Goal: Information Seeking & Learning: Check status

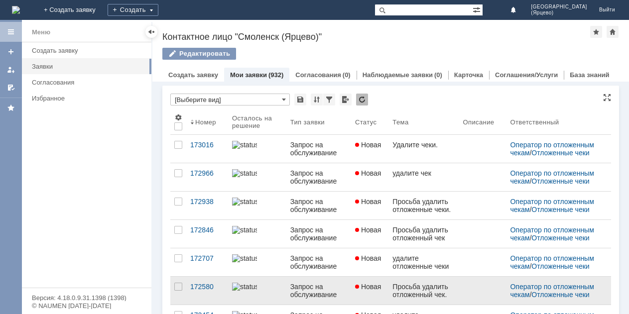
click at [404, 292] on div "Просьба удалить отложенный чек." at bounding box center [424, 291] width 62 height 16
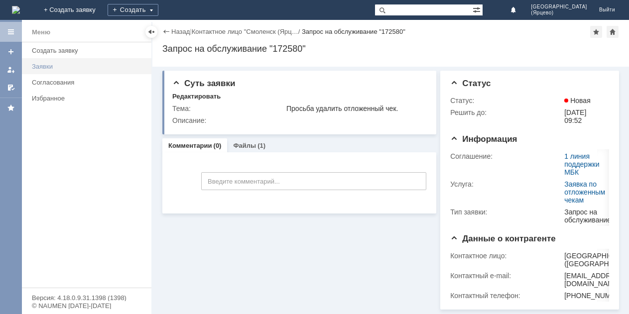
click at [46, 61] on link "Заявки" at bounding box center [89, 66] width 122 height 15
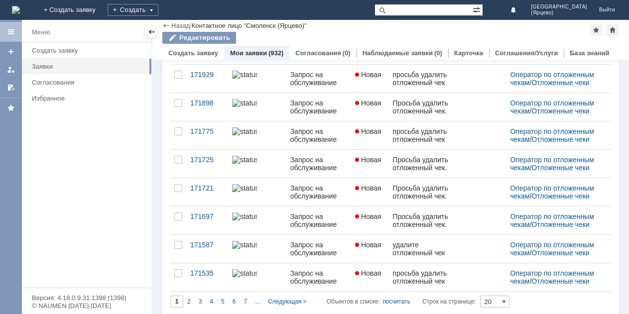
scroll to position [395, 0]
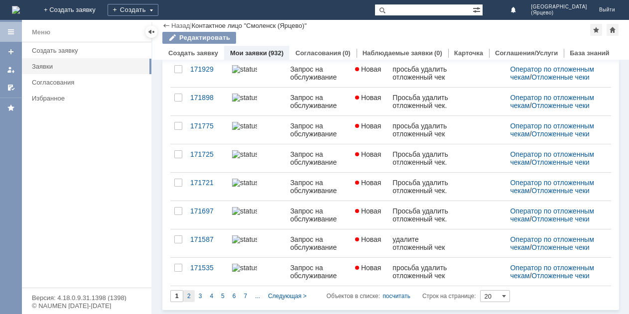
click at [186, 301] on div "2" at bounding box center [188, 296] width 11 height 12
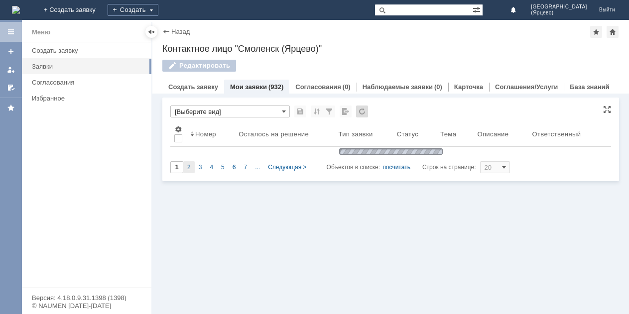
scroll to position [0, 0]
type input "2"
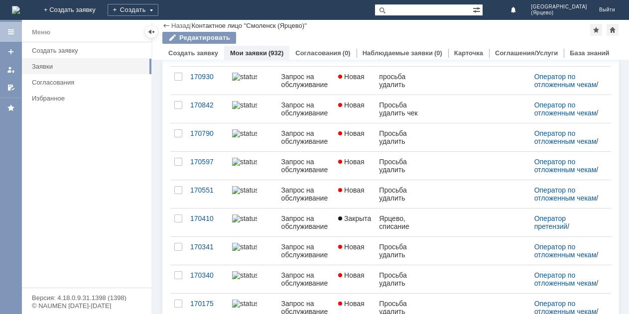
scroll to position [271, 0]
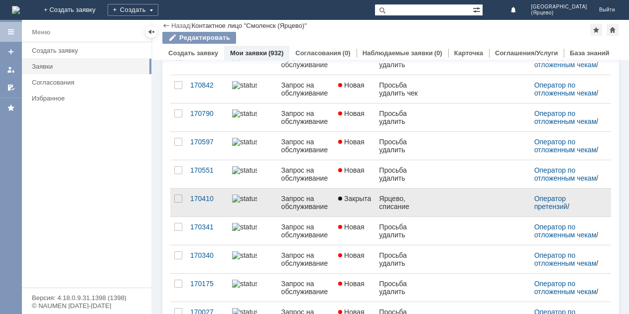
click at [407, 214] on link "Ярцево, списание тестеров." at bounding box center [401, 203] width 53 height 28
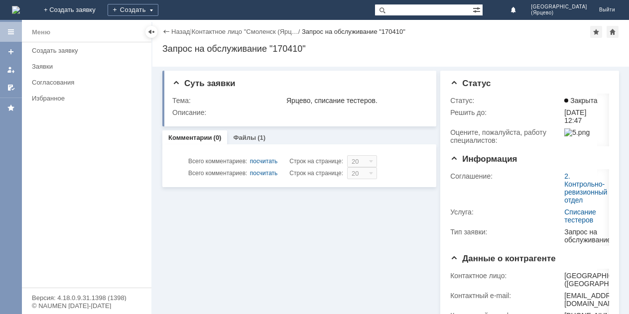
click at [407, 214] on div "Суть заявки Тема: [PERSON_NAME], списание тестеров. Описание: Комментарии (0) Ф…" at bounding box center [390, 191] width 477 height 248
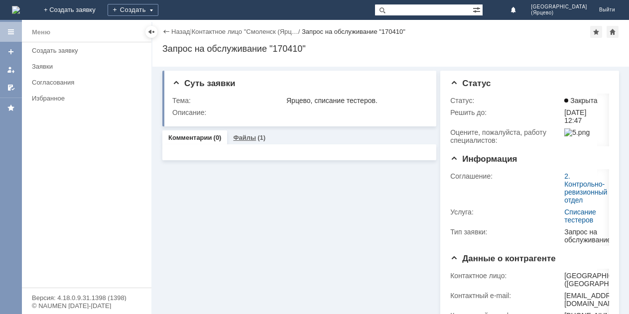
click at [242, 135] on link "Файлы" at bounding box center [244, 137] width 23 height 7
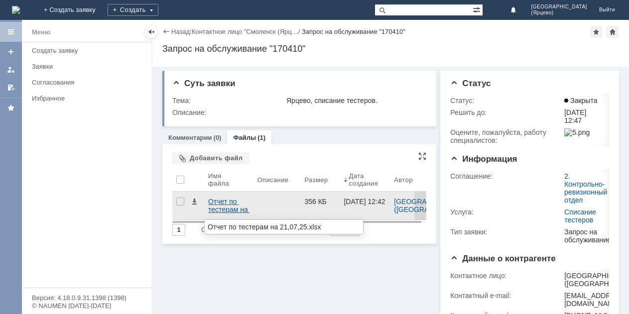
click at [229, 204] on div "Отчет по тестерам на 21,07,25.xlsx" at bounding box center [228, 206] width 41 height 16
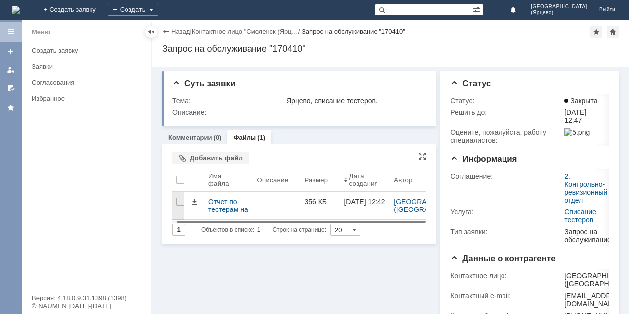
scroll to position [0, 5]
drag, startPoint x: 349, startPoint y: 220, endPoint x: 374, endPoint y: 219, distance: 25.4
click at [374, 219] on body "Идет загрузка, пожалуйста, подождите. На домашнюю + Создать заявку Создать Смол…" at bounding box center [314, 157] width 629 height 314
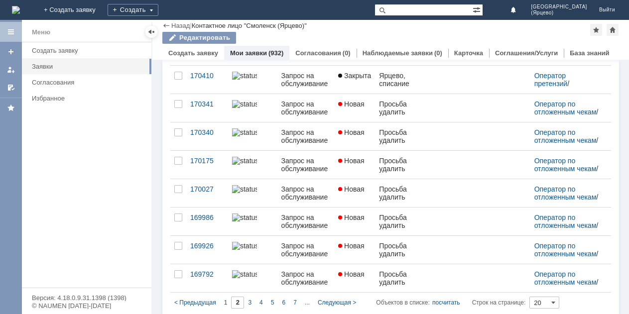
scroll to position [400, 0]
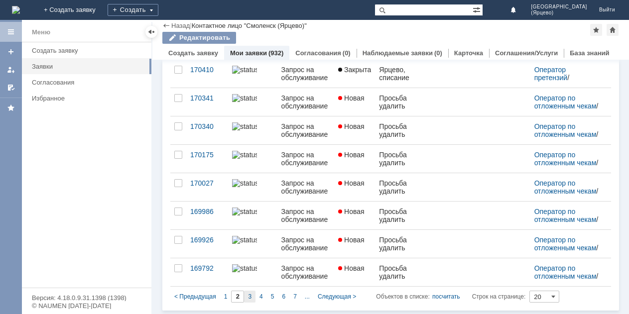
click at [252, 297] on div "3" at bounding box center [249, 297] width 11 height 12
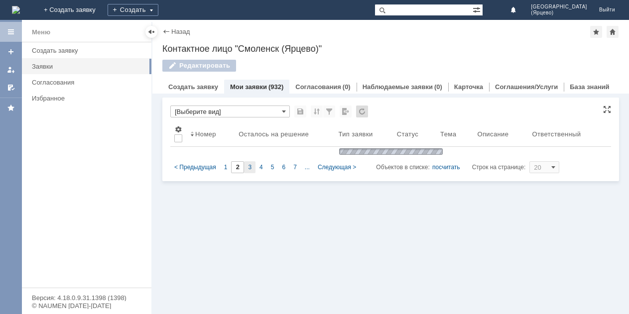
type input "3"
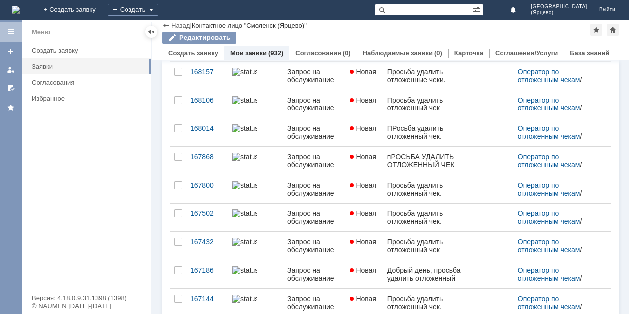
scroll to position [395, 0]
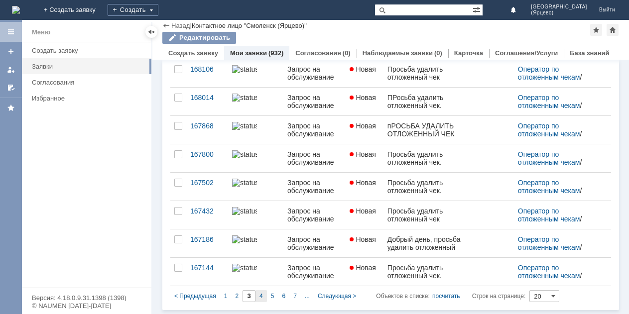
click at [263, 297] on span "4" at bounding box center [261, 296] width 3 height 7
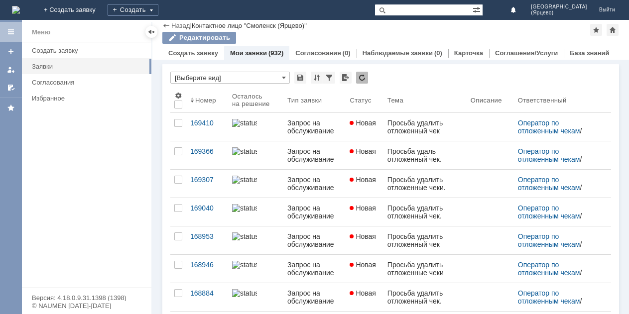
type input "4"
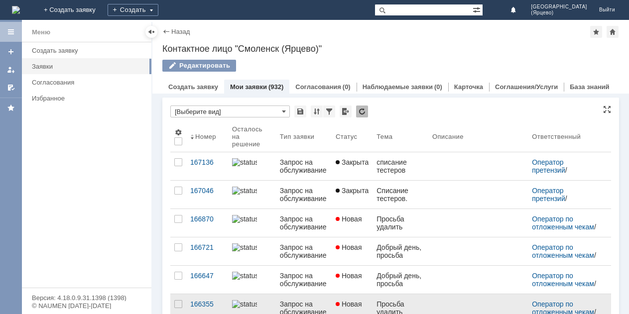
scroll to position [4, 0]
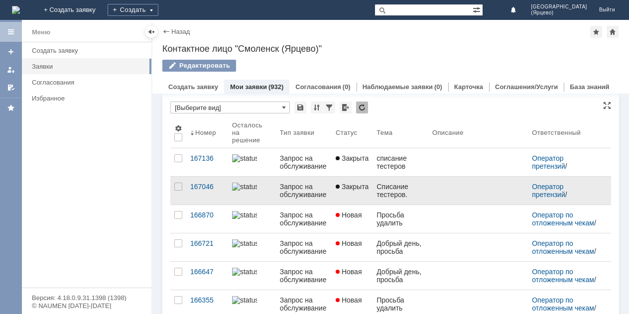
click at [395, 187] on div "Списание тестеров." at bounding box center [401, 191] width 48 height 16
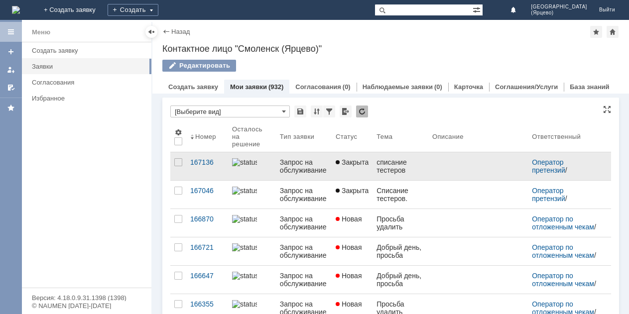
click at [402, 172] on div "списание тестеров" at bounding box center [401, 166] width 48 height 16
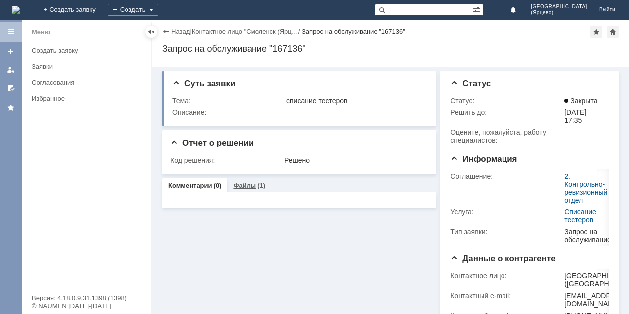
click at [244, 189] on link "Файлы" at bounding box center [244, 185] width 23 height 7
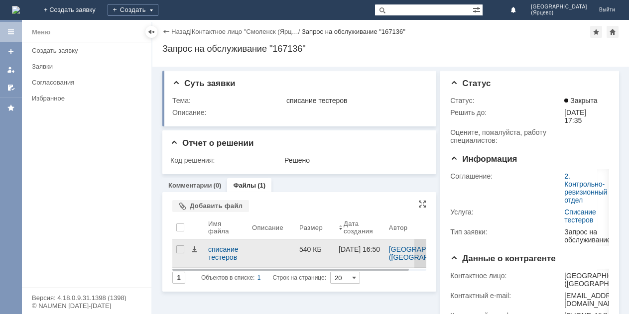
click at [322, 259] on div "540 КБ" at bounding box center [314, 254] width 39 height 28
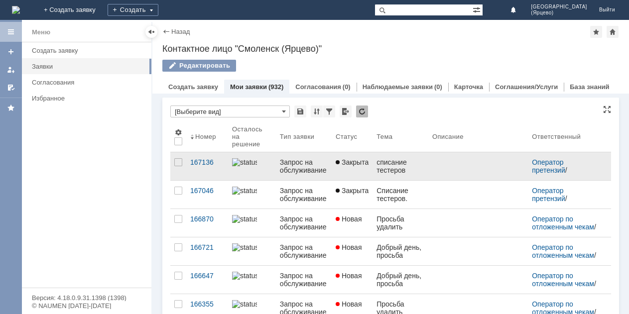
click at [366, 172] on link "Закрыта" at bounding box center [352, 166] width 41 height 28
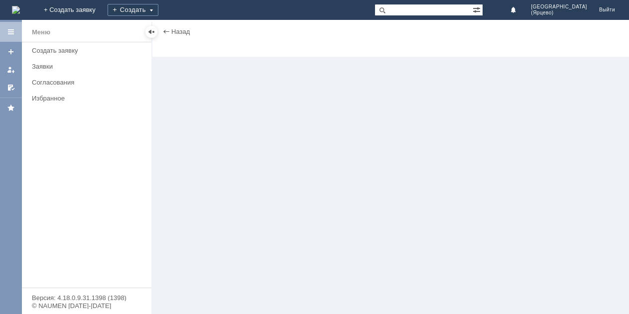
click at [366, 172] on div at bounding box center [390, 186] width 477 height 258
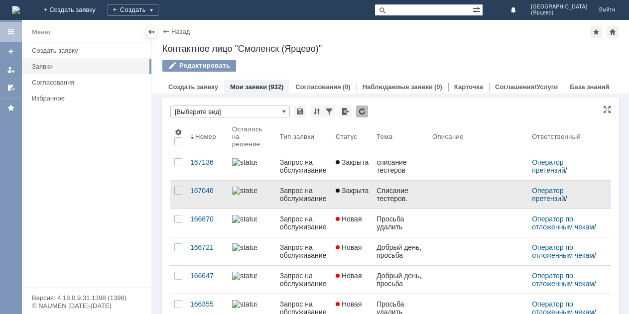
click at [386, 191] on div "Списание тестеров." at bounding box center [401, 195] width 48 height 16
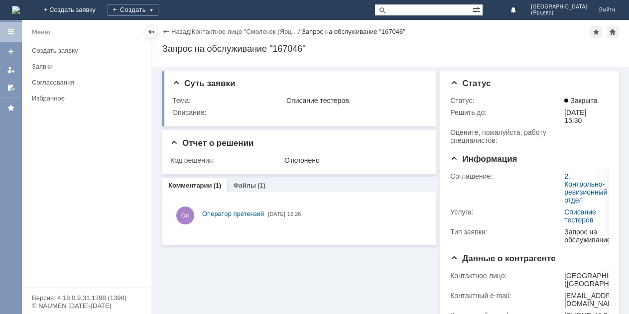
click at [386, 191] on div "Суть заявки Тема: Списание тестеров. Описание: Отчет о решении Код решения: Отк…" at bounding box center [390, 191] width 477 height 248
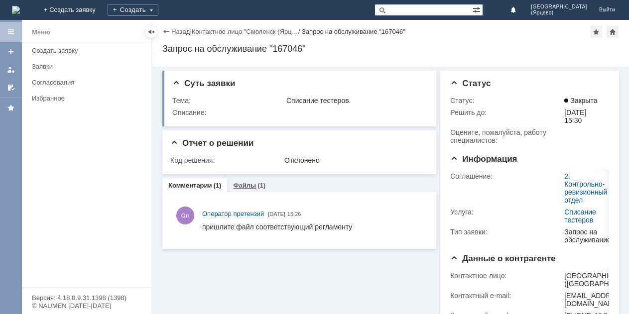
click at [243, 186] on link "Файлы" at bounding box center [244, 185] width 23 height 7
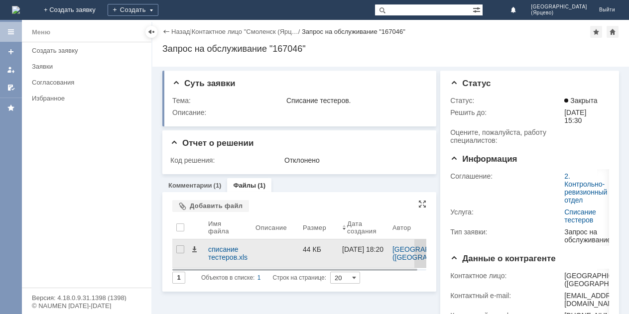
click at [293, 263] on div at bounding box center [275, 254] width 47 height 28
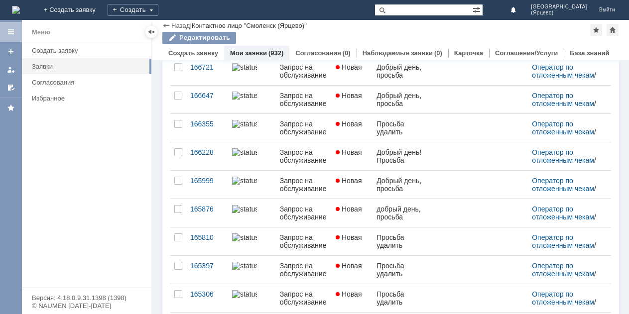
scroll to position [186, 0]
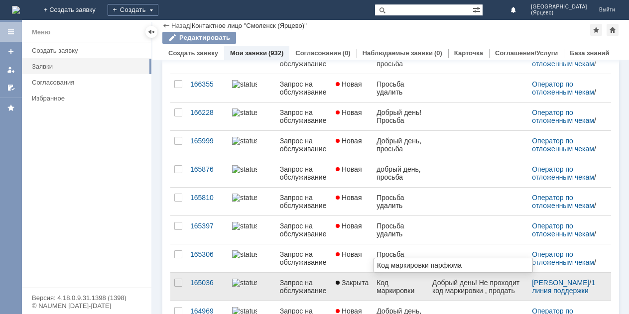
click at [407, 293] on div "Код маркировки парфюма" at bounding box center [401, 287] width 48 height 16
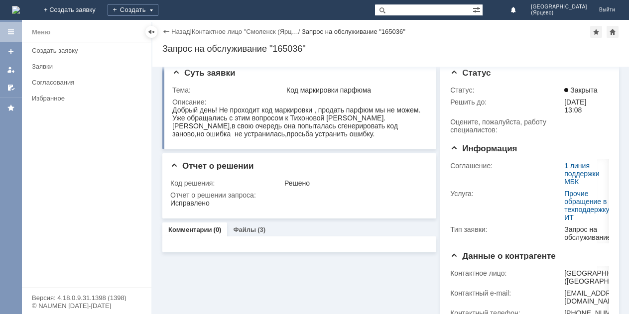
scroll to position [11, 0]
click at [255, 232] on div "Файлы (3)" at bounding box center [249, 229] width 32 height 6
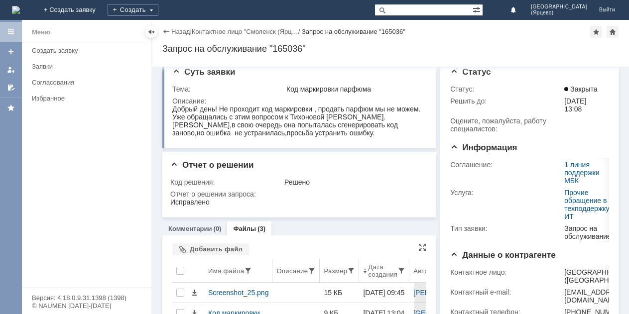
scroll to position [61, 0]
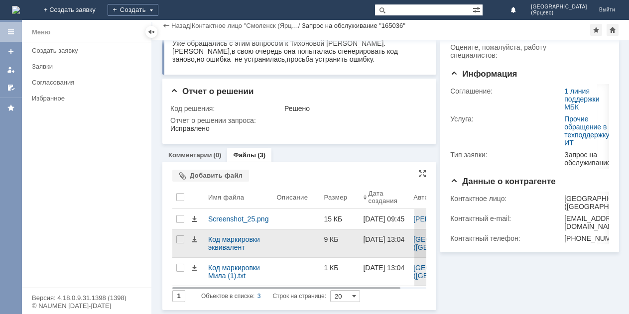
click at [297, 249] on div at bounding box center [296, 244] width 47 height 28
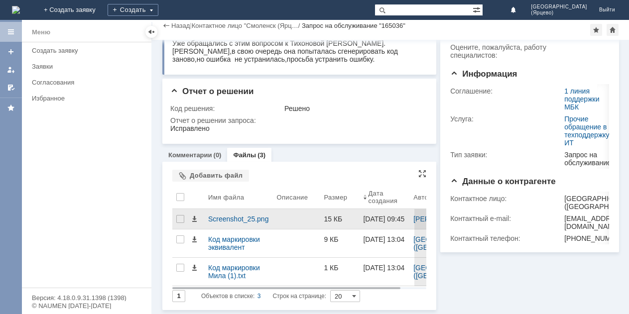
click at [306, 226] on div at bounding box center [296, 219] width 47 height 20
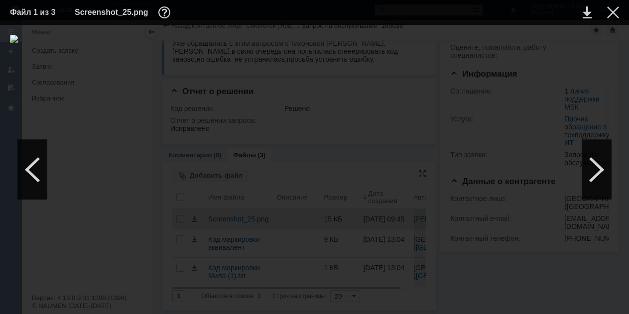
click at [306, 226] on div at bounding box center [314, 170] width 609 height 270
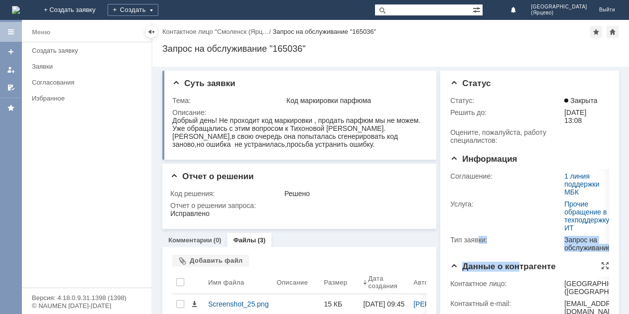
drag, startPoint x: 476, startPoint y: 250, endPoint x: 515, endPoint y: 262, distance: 40.3
click at [515, 262] on div "Статус Статус: Закрыта Решить до: 11.05.2025 13:08 Oцените, пожалуйста, работу …" at bounding box center [529, 208] width 159 height 259
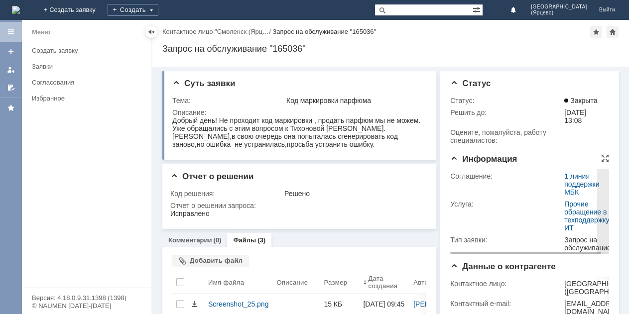
click at [504, 217] on td "Услуга:" at bounding box center [506, 216] width 112 height 36
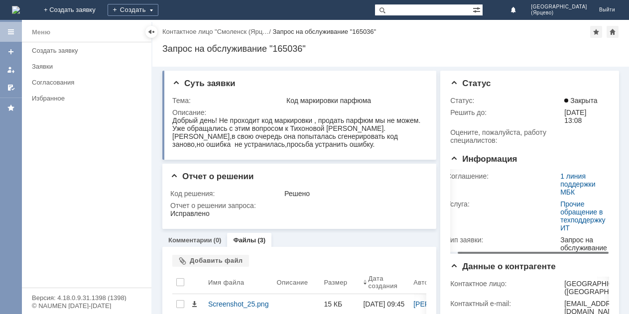
drag, startPoint x: 494, startPoint y: 252, endPoint x: 519, endPoint y: 255, distance: 25.0
click at [519, 255] on body "Идет загрузка, пожалуйста, подождите. На домашнюю + Создать заявку Создать Смол…" at bounding box center [314, 157] width 629 height 314
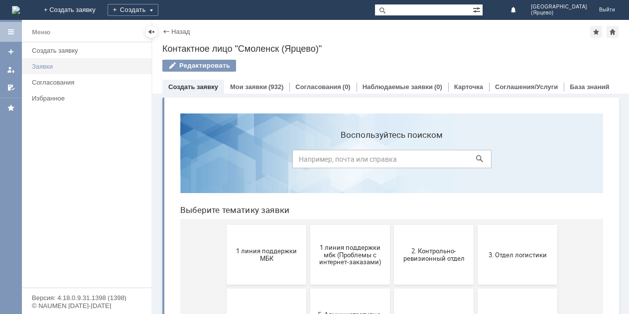
click at [66, 67] on div "Заявки" at bounding box center [89, 66] width 114 height 7
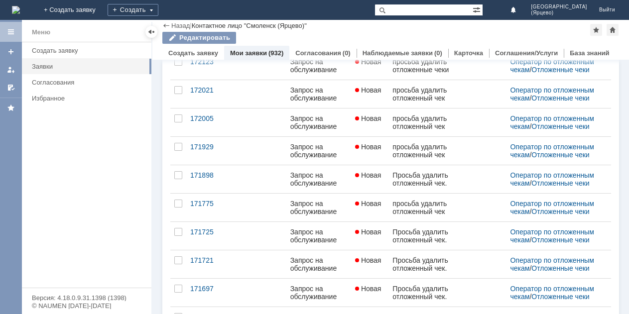
scroll to position [395, 0]
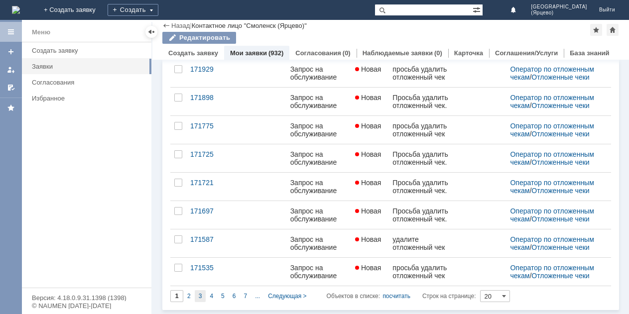
click at [196, 297] on div "3" at bounding box center [200, 296] width 11 height 12
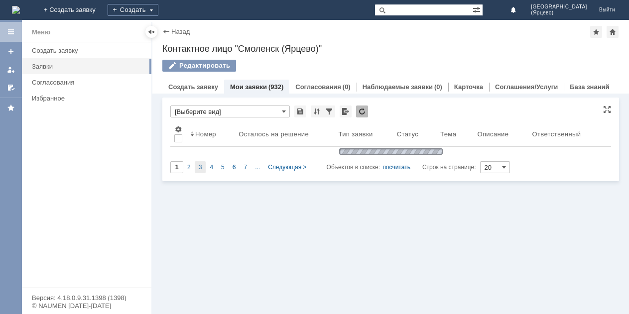
type input "3"
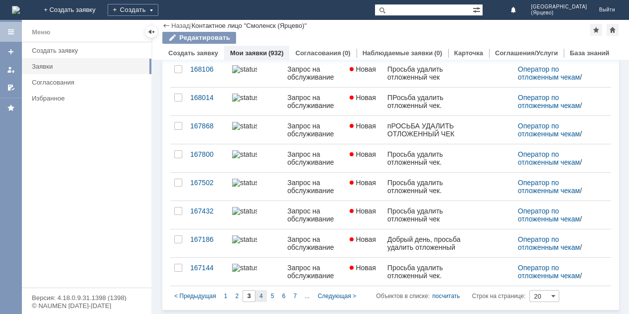
click at [260, 297] on span "4" at bounding box center [261, 296] width 3 height 7
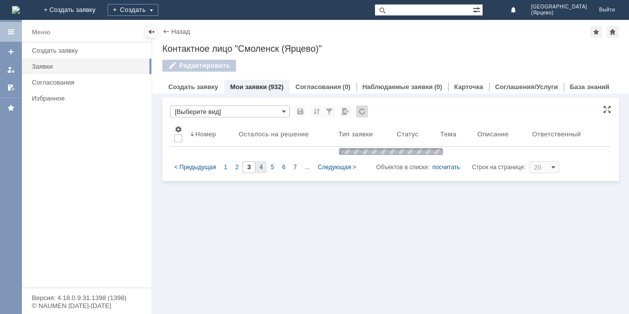
scroll to position [0, 0]
type input "4"
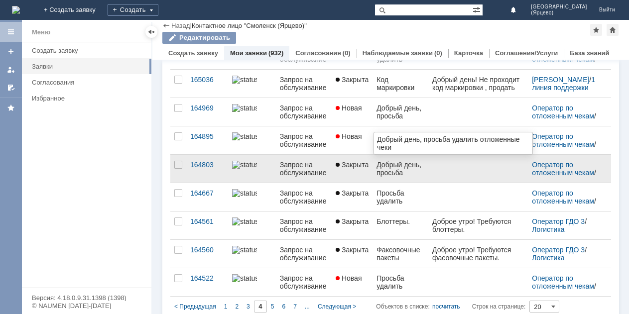
scroll to position [400, 0]
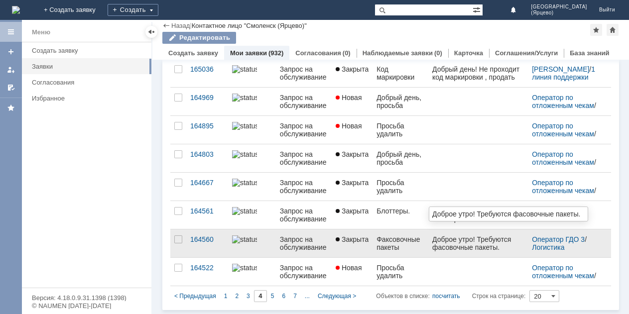
click at [447, 246] on div "Доброе утро! Требуются фасовочные пакеты." at bounding box center [478, 244] width 92 height 16
click at [409, 242] on div "Факсовочные пакеты" at bounding box center [401, 244] width 48 height 16
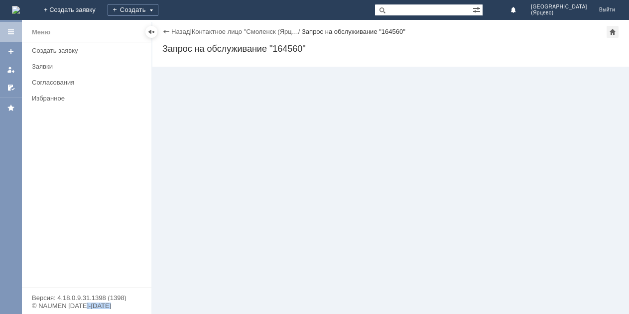
click at [409, 242] on div "Назад | Контактное лицо "Смоленск (Ярц… / Запрос на обслуживание "164560" Запро…" at bounding box center [390, 167] width 477 height 294
